Goal: Task Accomplishment & Management: Complete application form

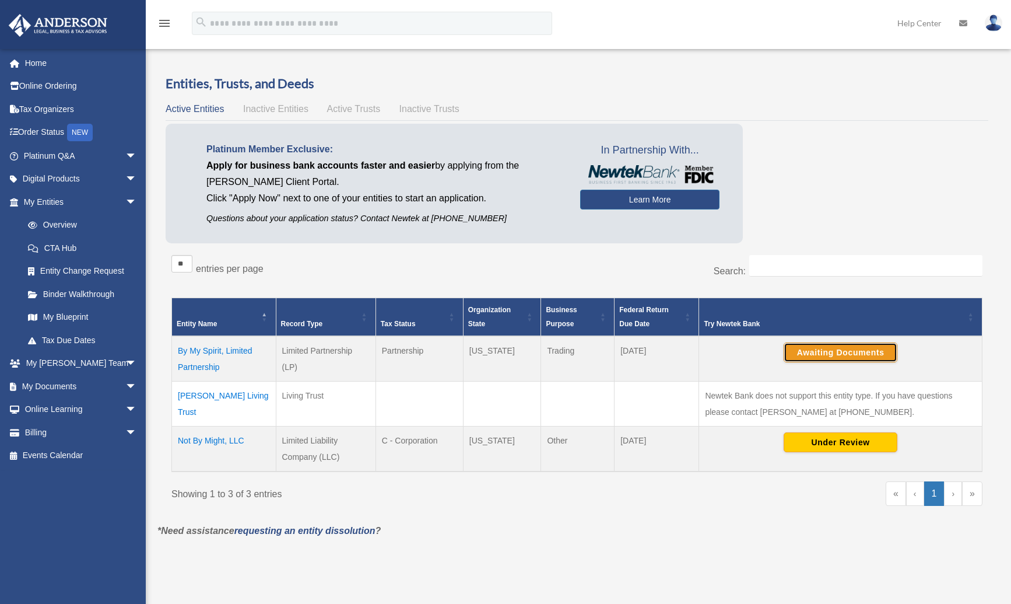
click at [859, 355] on button "Awaiting Documents" at bounding box center [841, 352] width 114 height 20
click at [836, 351] on button "Continue Application" at bounding box center [841, 352] width 114 height 20
click at [59, 386] on link "My Documents arrow_drop_down" at bounding box center [81, 385] width 146 height 23
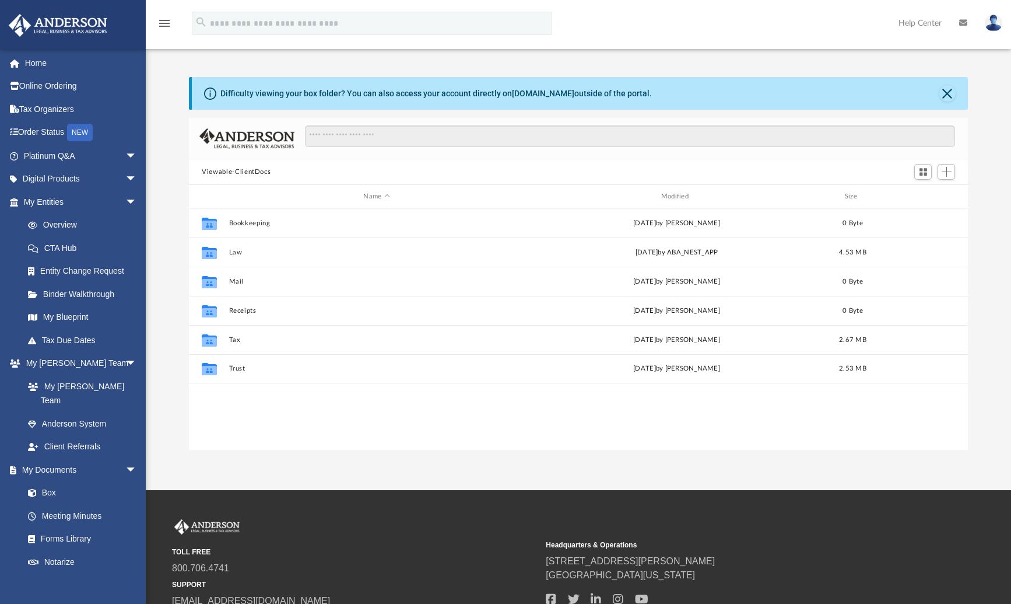
scroll to position [257, 770]
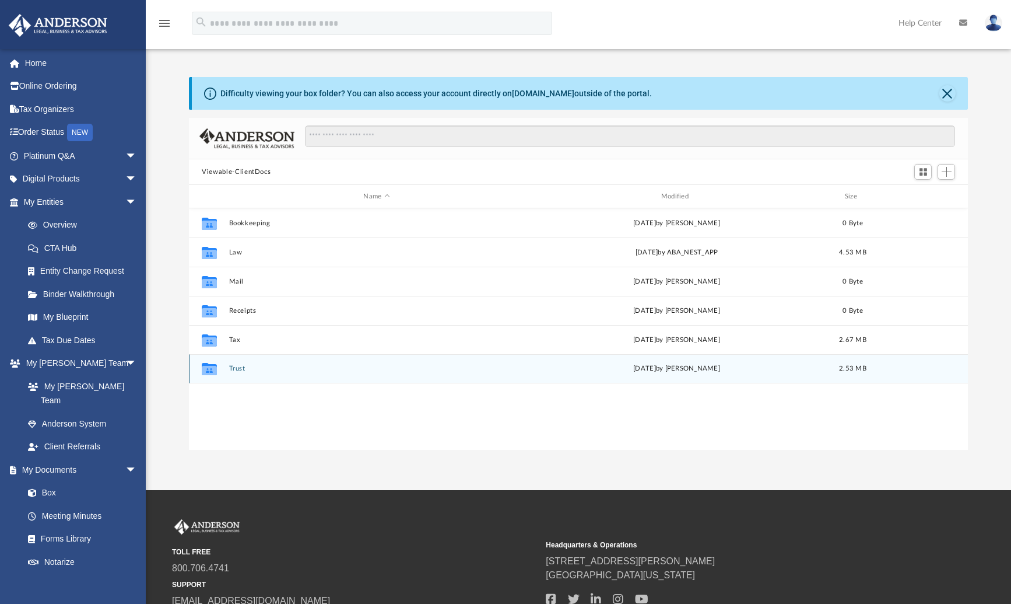
click at [239, 368] on button "Trust" at bounding box center [376, 369] width 295 height 8
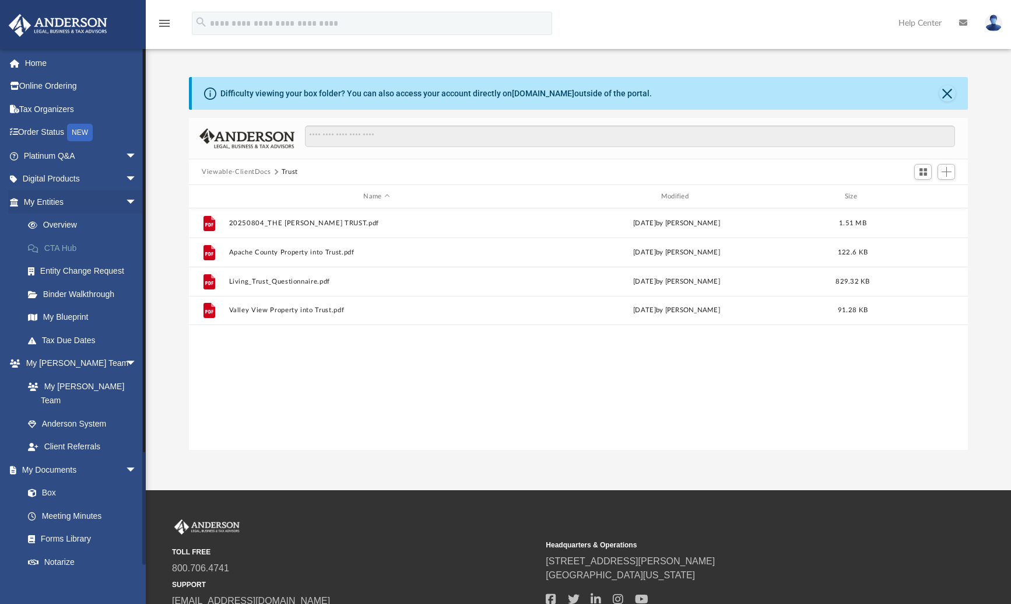
click at [63, 248] on link "CTA Hub" at bounding box center [85, 247] width 138 height 23
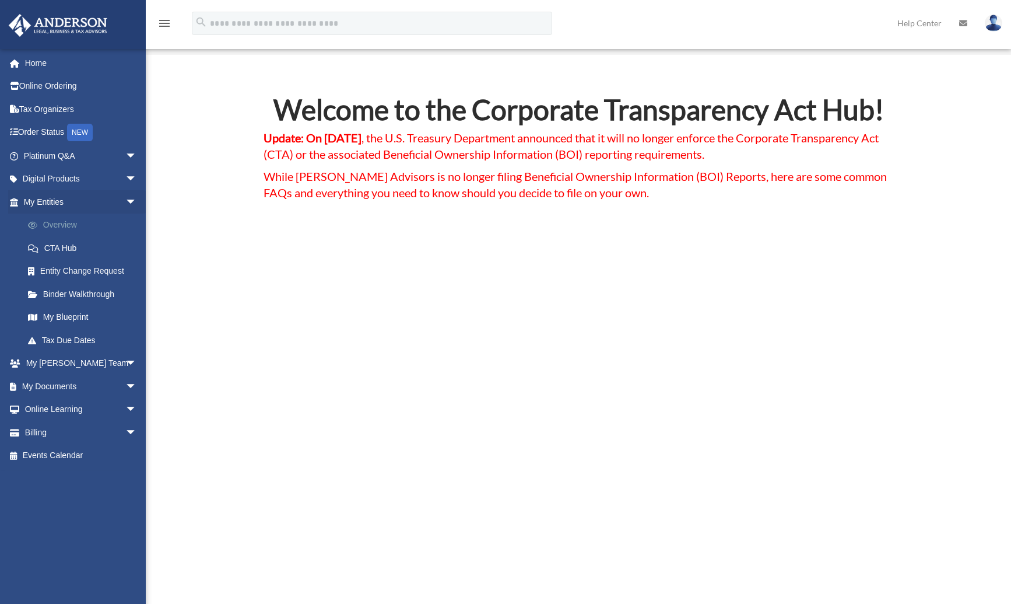
click at [59, 223] on link "Overview" at bounding box center [85, 224] width 138 height 23
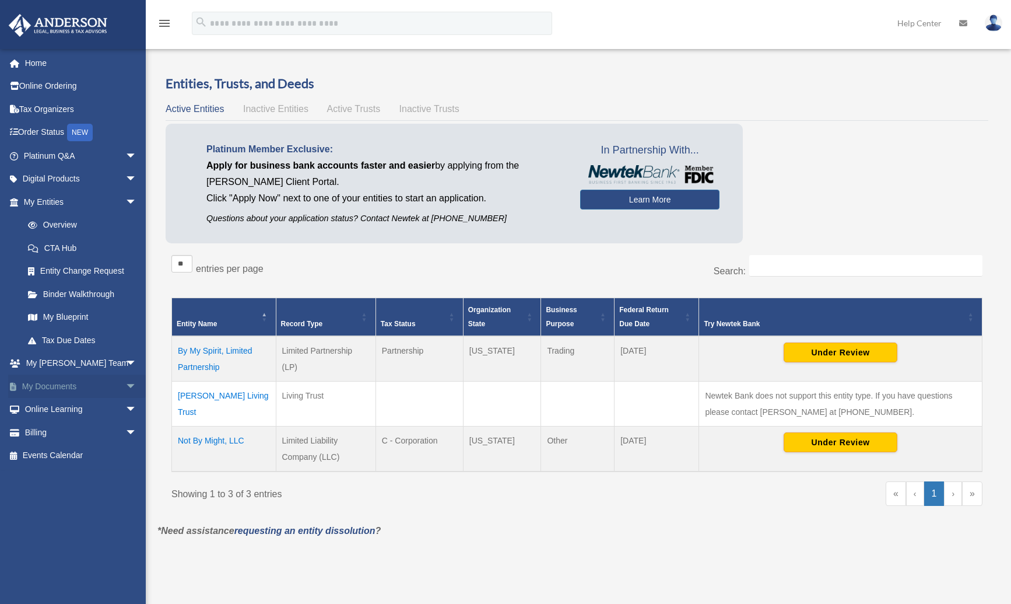
click at [57, 388] on link "My Documents arrow_drop_down" at bounding box center [81, 385] width 146 height 23
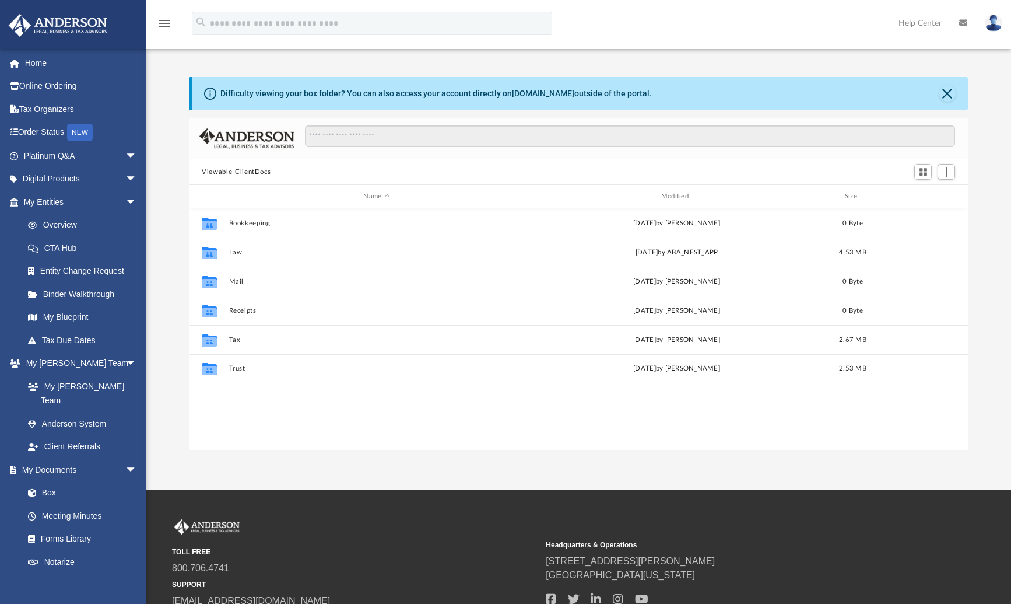
scroll to position [257, 770]
click at [45, 87] on link "Online Ordering" at bounding box center [81, 86] width 146 height 23
